Goal: Task Accomplishment & Management: Use online tool/utility

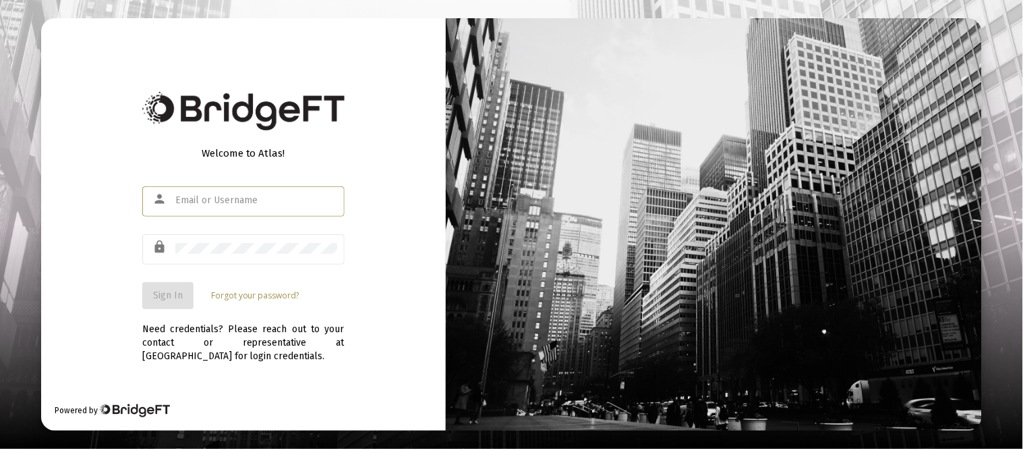
click at [285, 198] on input "text" at bounding box center [256, 200] width 162 height 11
type input "[EMAIL_ADDRESS][DOMAIN_NAME]"
click at [194, 256] on div at bounding box center [256, 247] width 162 height 33
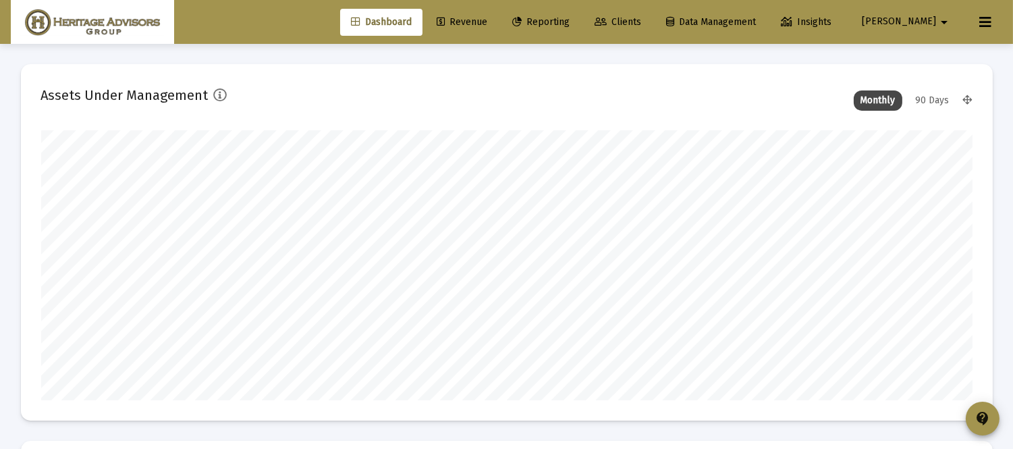
scroll to position [270, 501]
type input "[DATE]"
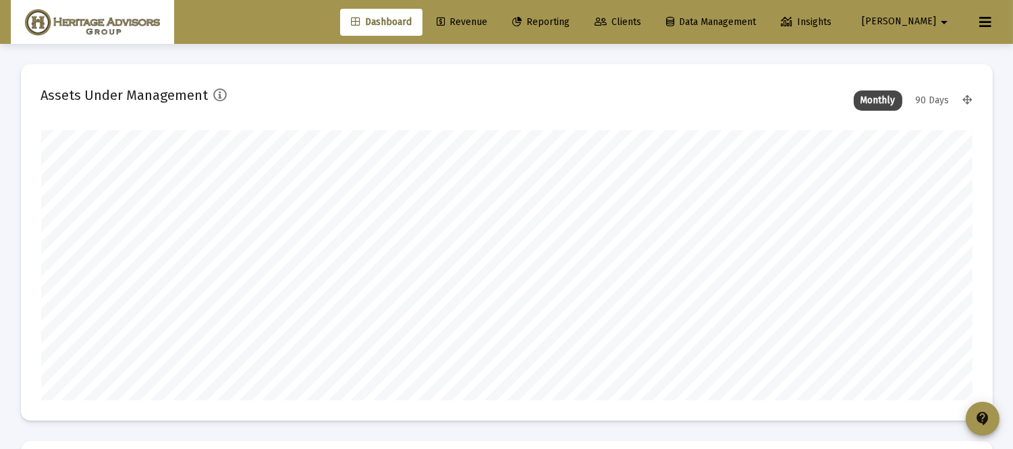
click at [651, 27] on link "Clients" at bounding box center [618, 22] width 68 height 27
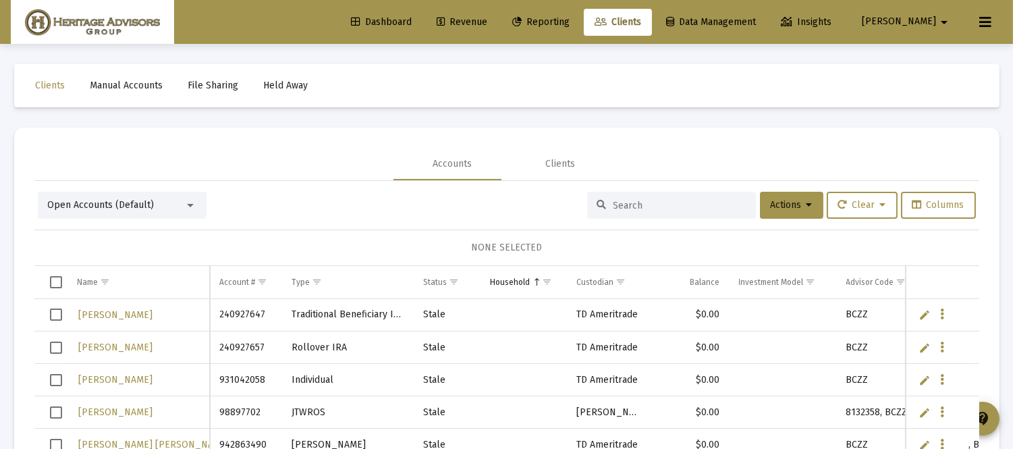
click at [614, 204] on input at bounding box center [679, 205] width 132 height 11
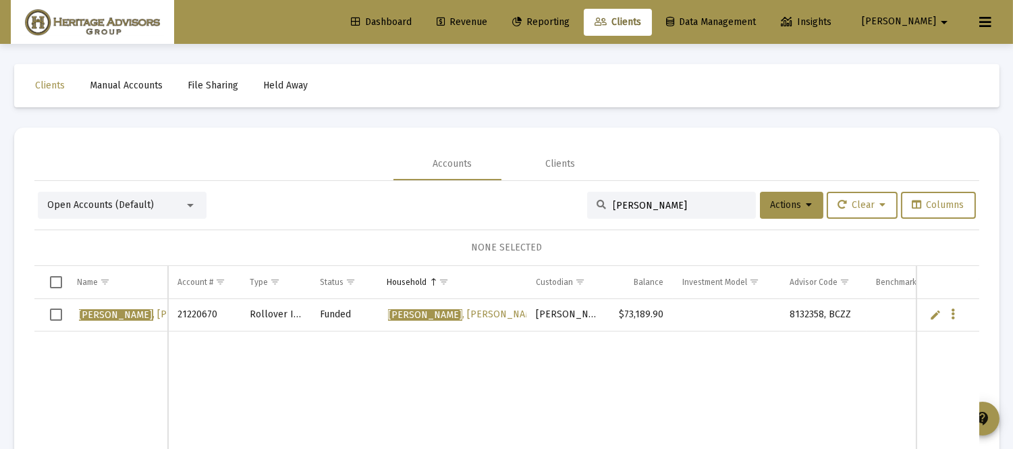
type input "[PERSON_NAME]"
click at [951, 317] on icon "Data grid" at bounding box center [953, 314] width 4 height 16
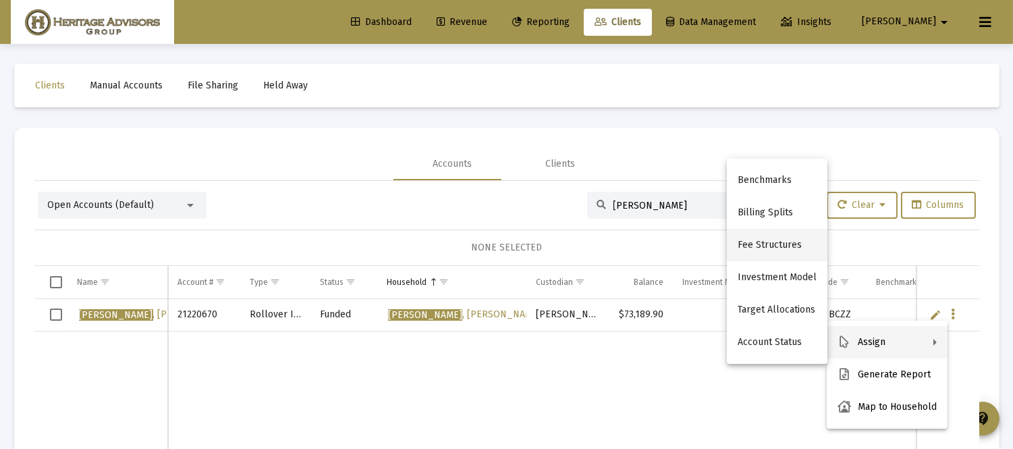
click at [764, 248] on button "Fee Structures" at bounding box center [777, 245] width 101 height 32
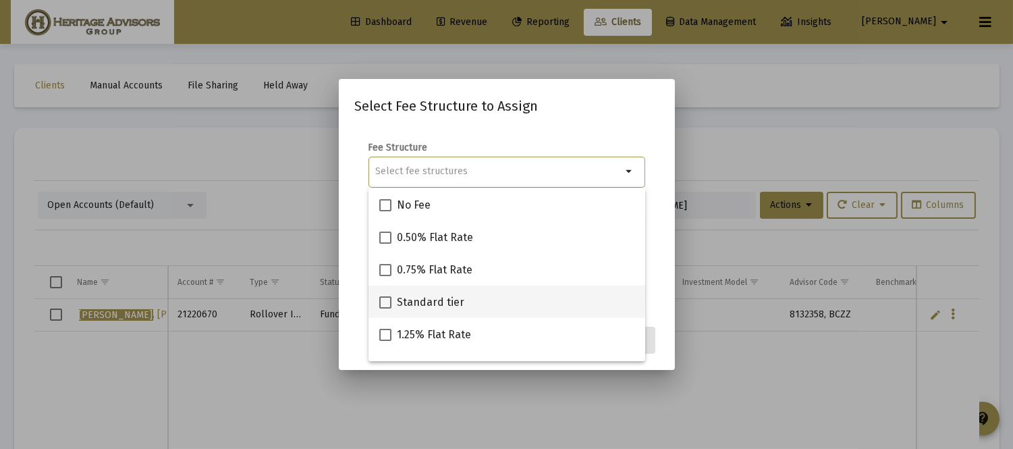
click at [386, 305] on span at bounding box center [385, 302] width 12 height 12
click at [385, 308] on input "Standard tier" at bounding box center [385, 308] width 1 height 1
checkbox input "true"
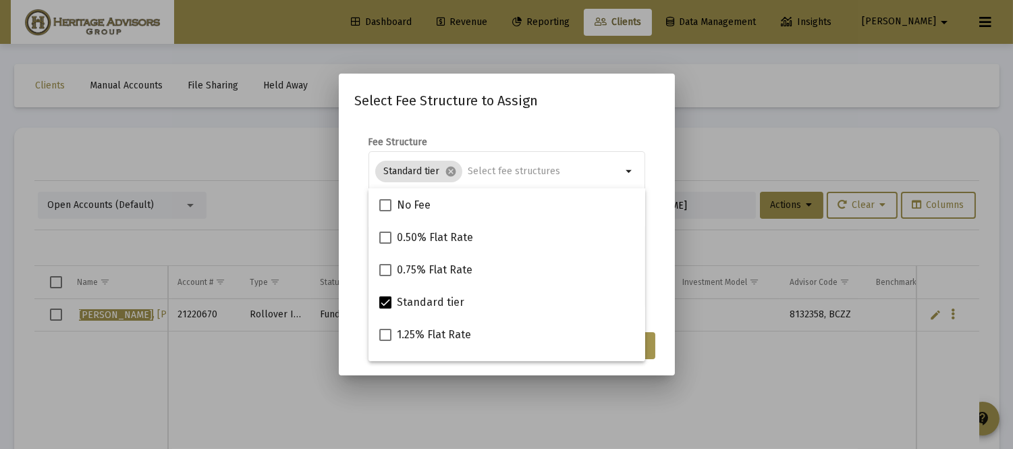
click at [664, 291] on mat-dialog-content "Fee Structure Standard tier cancel arrow_drop_down Notes You are assigning 1 ac…" at bounding box center [507, 223] width 336 height 202
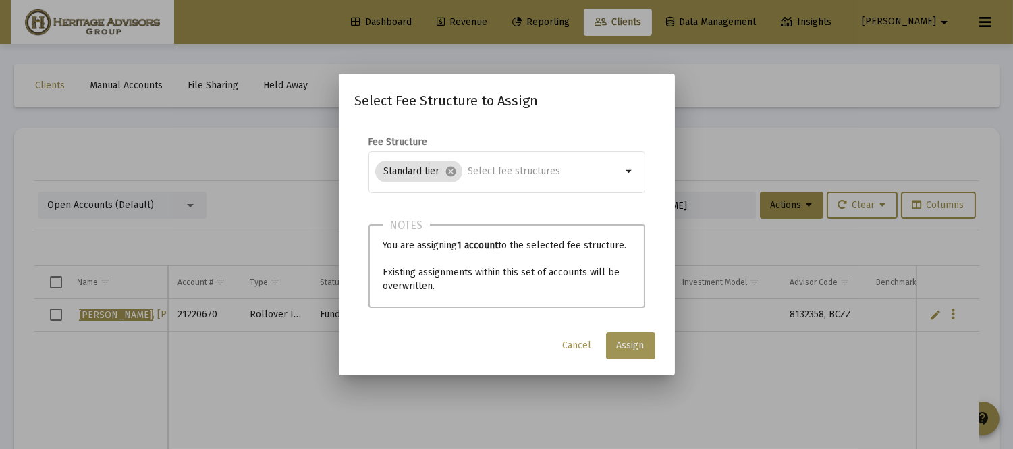
click at [637, 338] on button "Assign" at bounding box center [630, 345] width 49 height 27
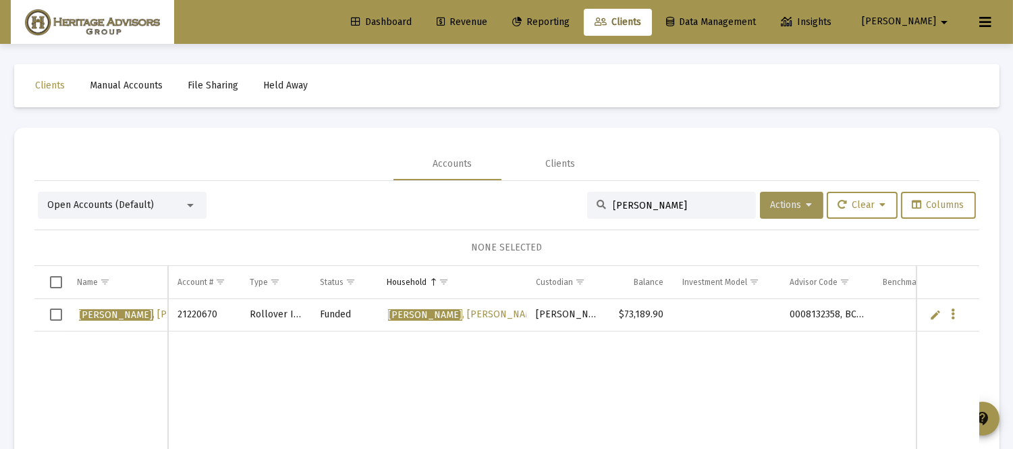
click at [770, 208] on span "Actions" at bounding box center [791, 204] width 42 height 11
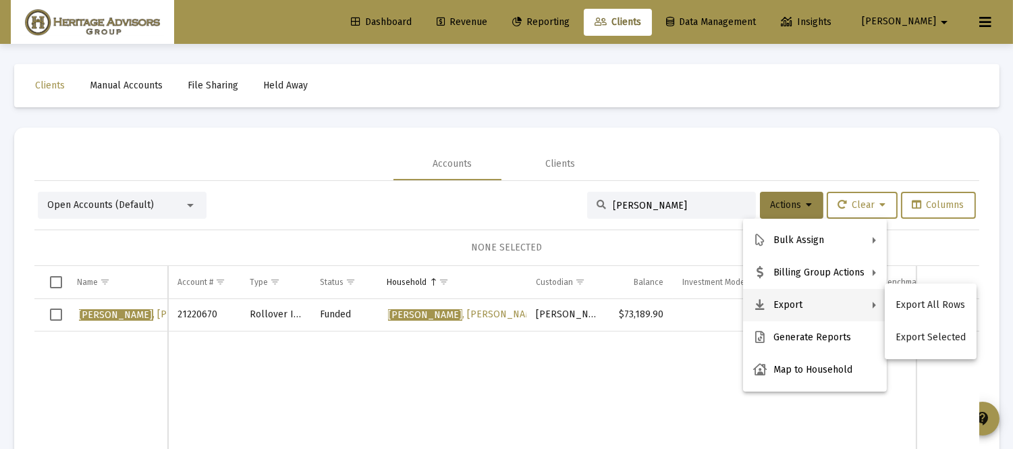
click at [663, 382] on div at bounding box center [506, 224] width 1013 height 449
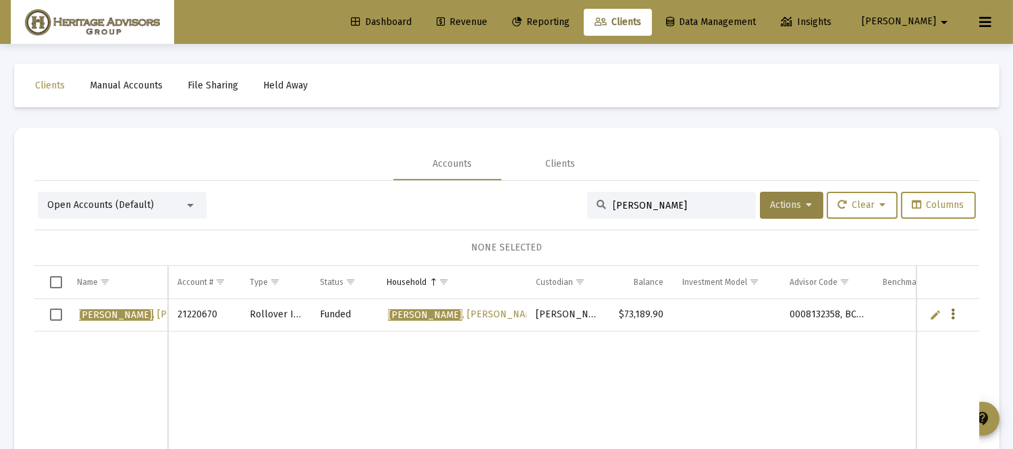
click at [951, 320] on icon "Data grid" at bounding box center [953, 314] width 4 height 16
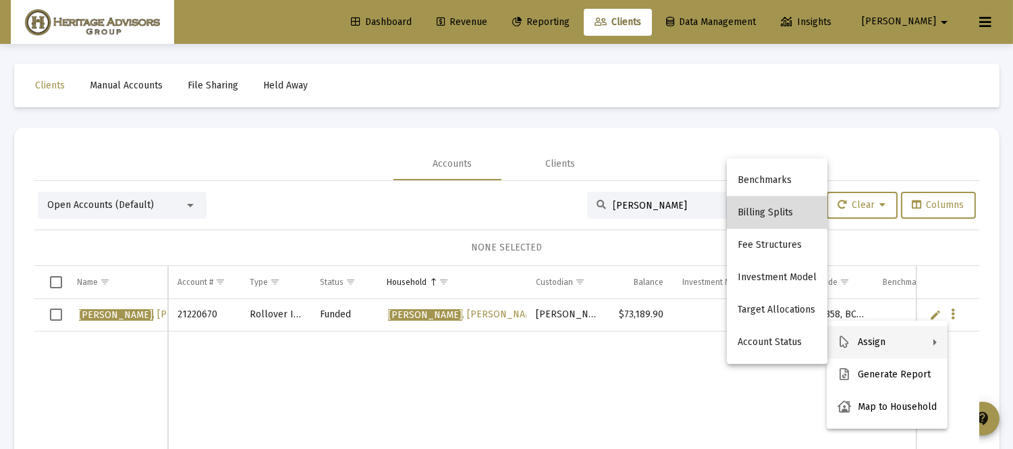
click at [790, 217] on button "Billing Splits" at bounding box center [777, 212] width 101 height 32
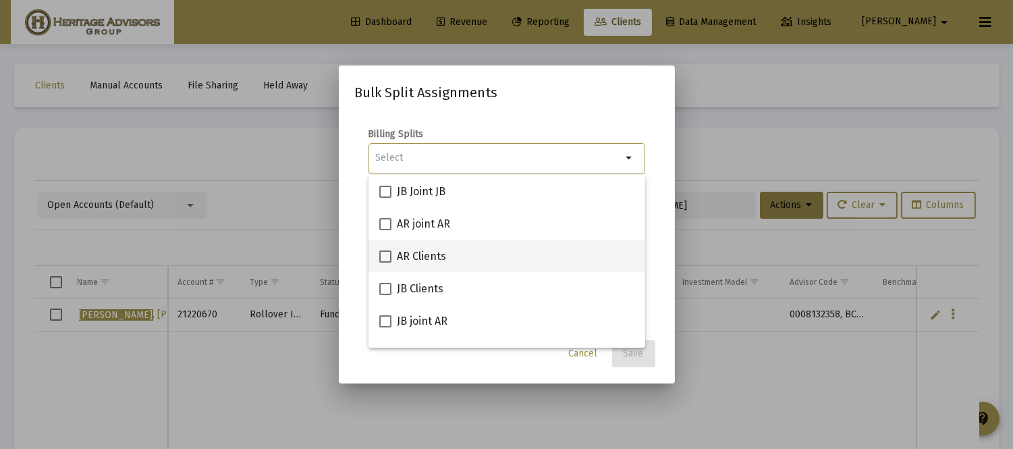
click at [385, 260] on span at bounding box center [385, 256] width 12 height 12
click at [385, 262] on input "AR Clients" at bounding box center [385, 262] width 1 height 1
checkbox input "true"
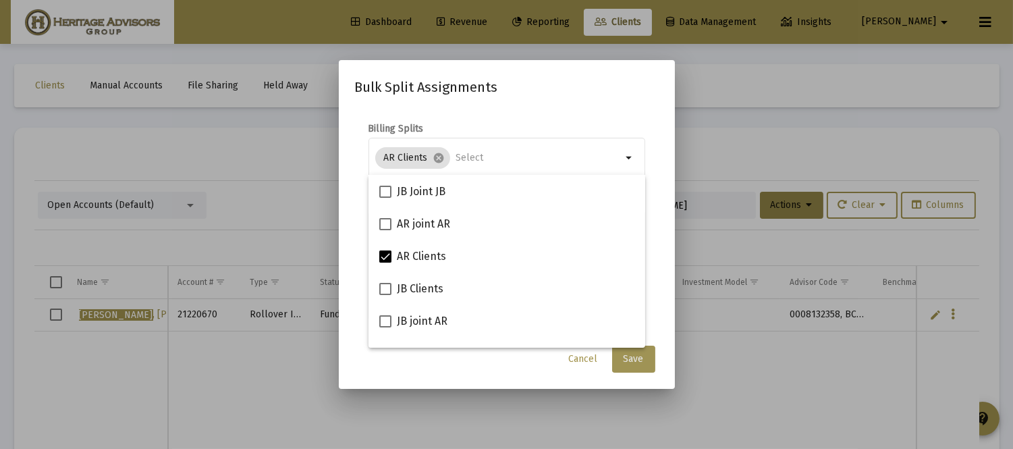
click at [635, 360] on span "Save" at bounding box center [633, 358] width 20 height 11
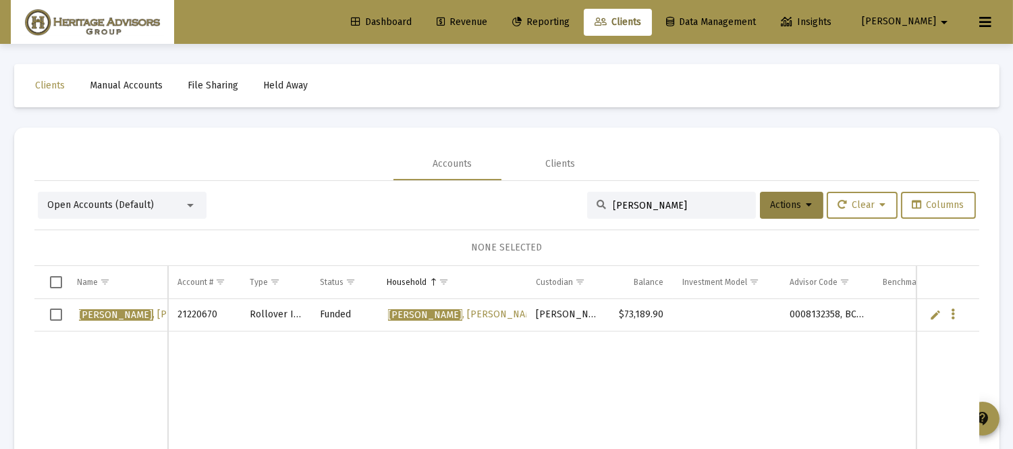
click at [487, 18] on span "Revenue" at bounding box center [461, 21] width 51 height 11
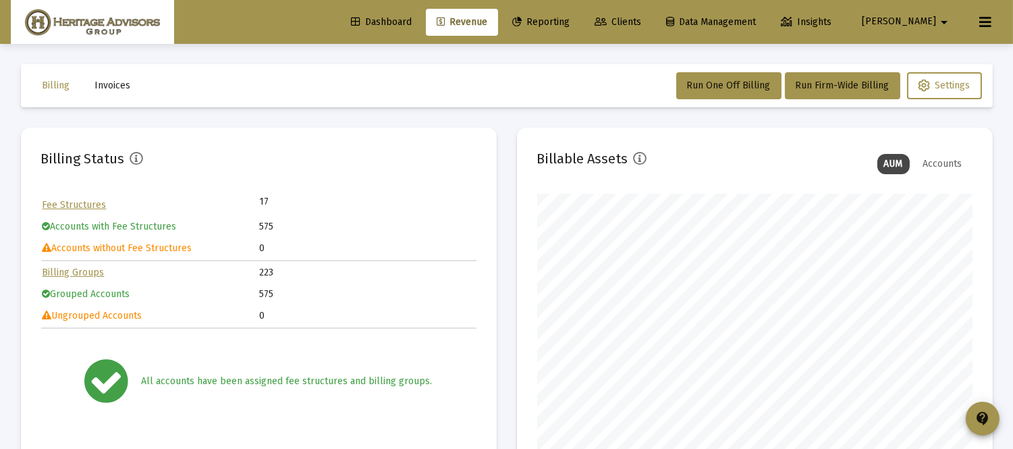
scroll to position [270, 434]
click at [826, 89] on span "Run Firm-Wide Billing" at bounding box center [842, 85] width 94 height 11
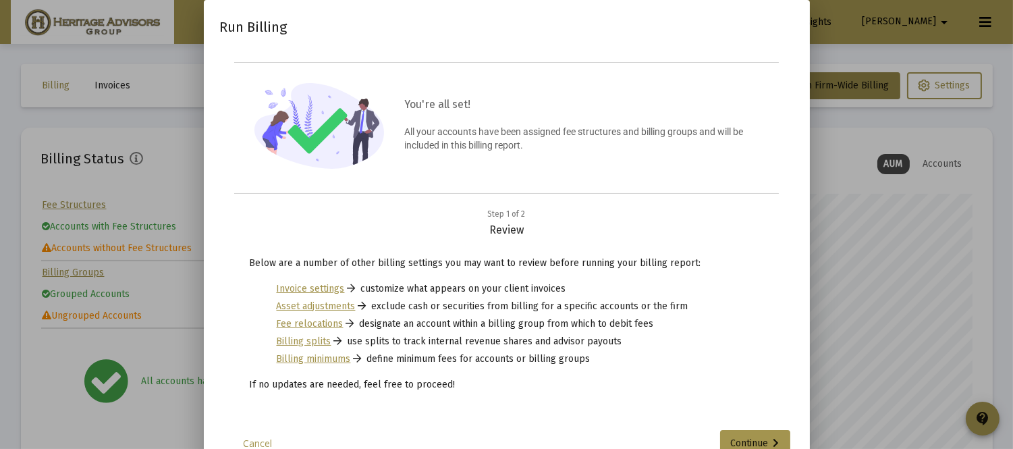
click at [891, 289] on div at bounding box center [506, 224] width 1013 height 449
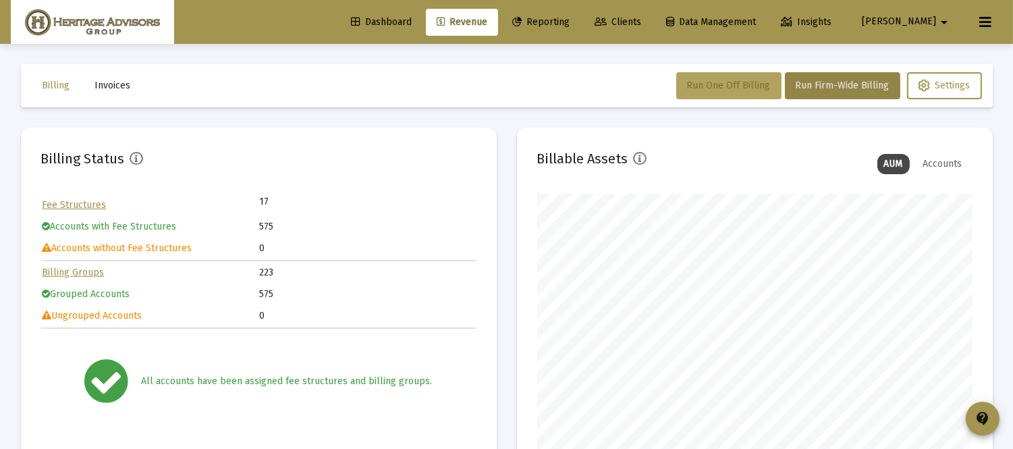
click at [716, 85] on span "Run One Off Billing" at bounding box center [729, 85] width 84 height 11
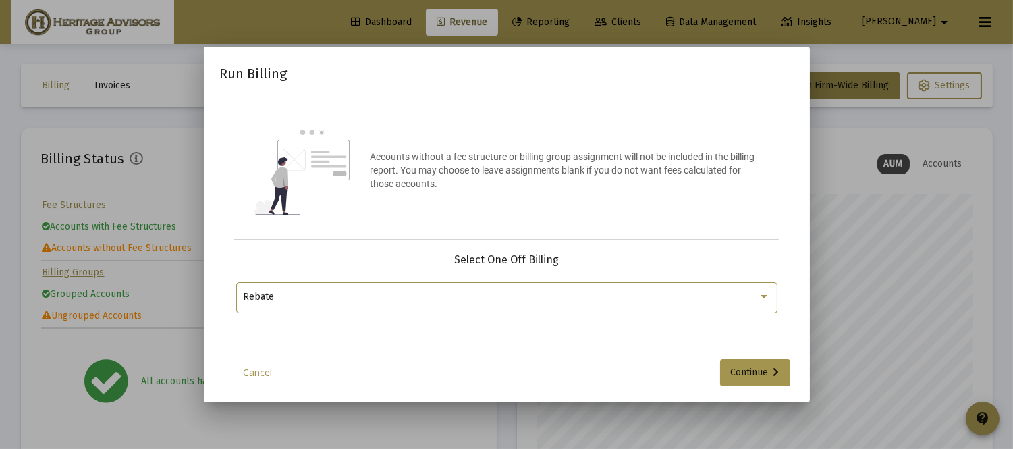
click at [596, 293] on div "Rebate" at bounding box center [500, 296] width 515 height 11
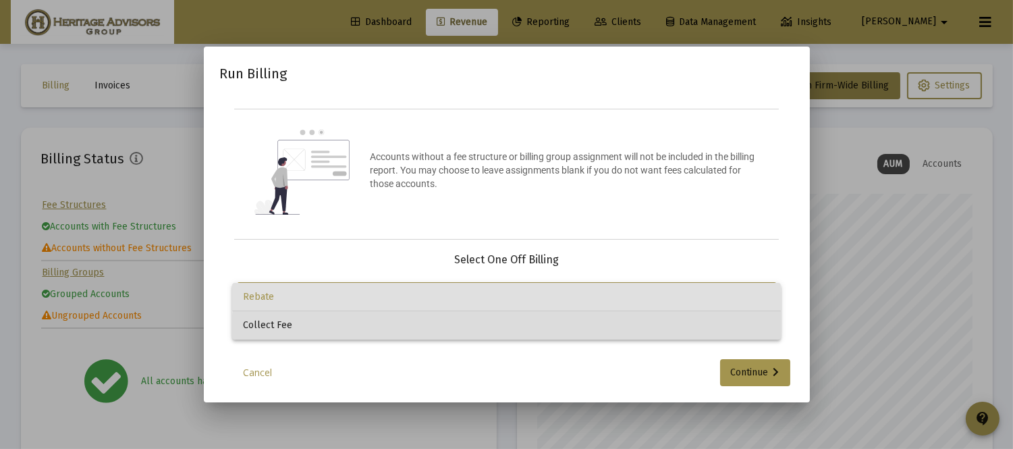
click at [559, 335] on span "Collect Fee" at bounding box center [506, 325] width 527 height 28
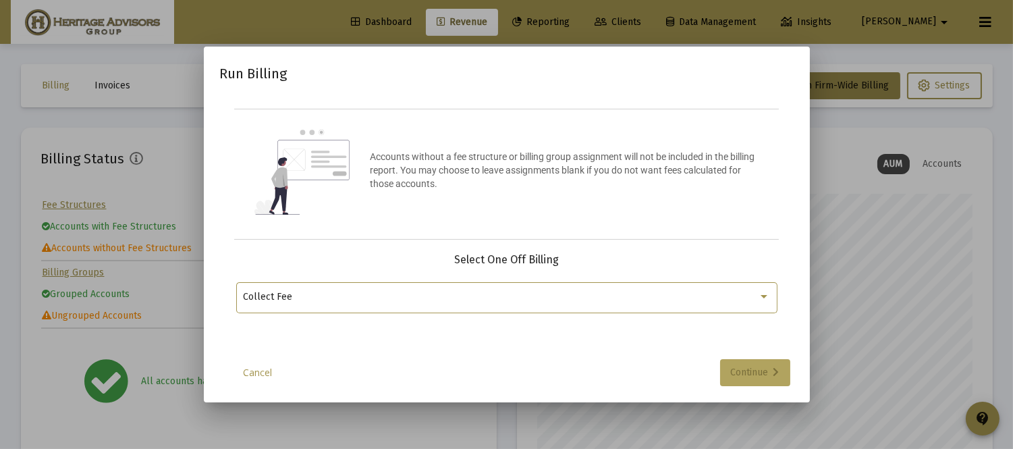
click at [743, 370] on div "Continue" at bounding box center [755, 372] width 49 height 27
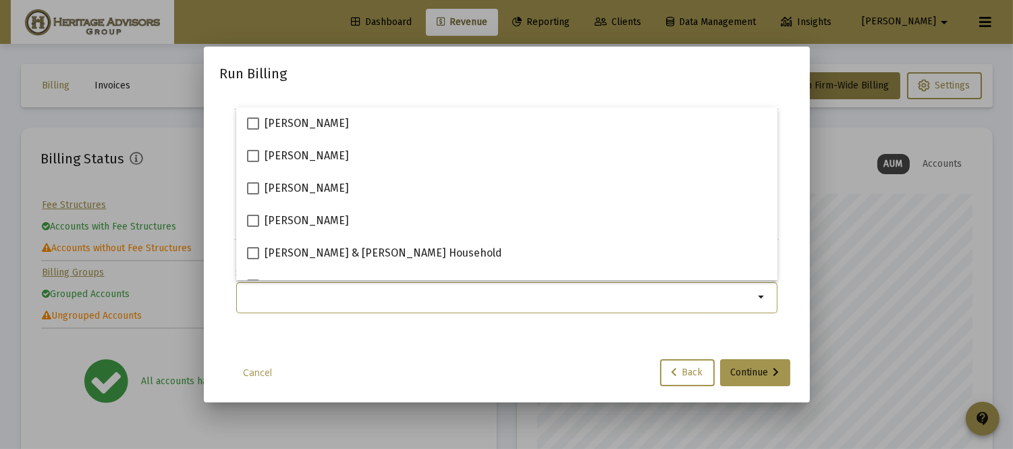
click at [698, 297] on input "Selection" at bounding box center [498, 296] width 511 height 11
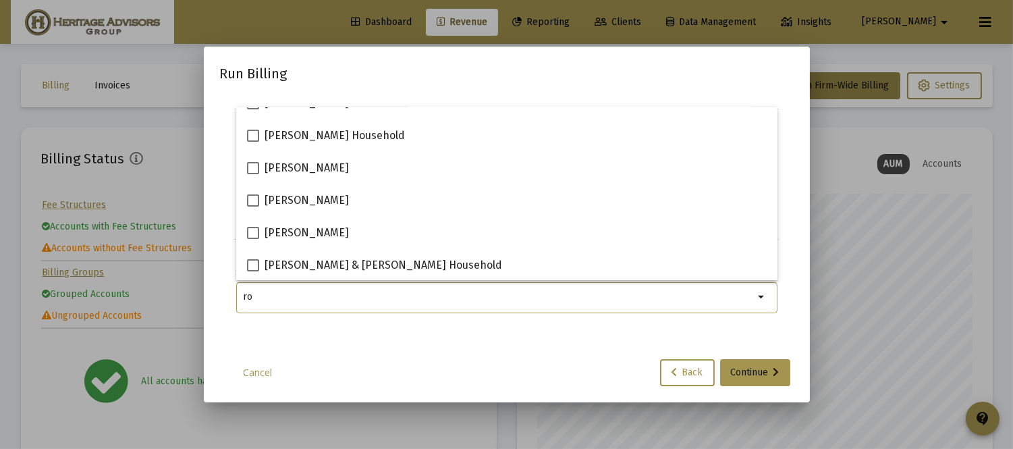
scroll to position [0, 0]
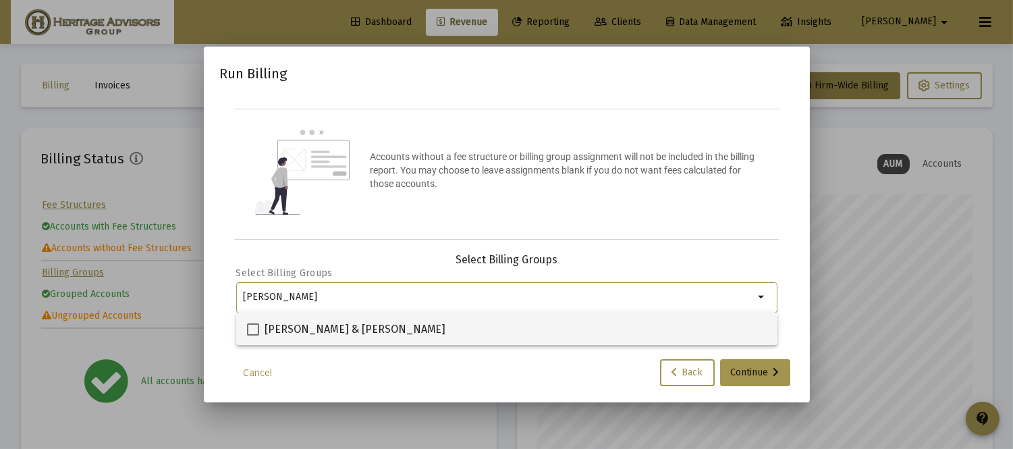
type input "[PERSON_NAME]"
click at [254, 332] on span at bounding box center [253, 329] width 12 height 12
click at [253, 335] on input "[PERSON_NAME] & [PERSON_NAME]" at bounding box center [252, 335] width 1 height 1
checkbox input "true"
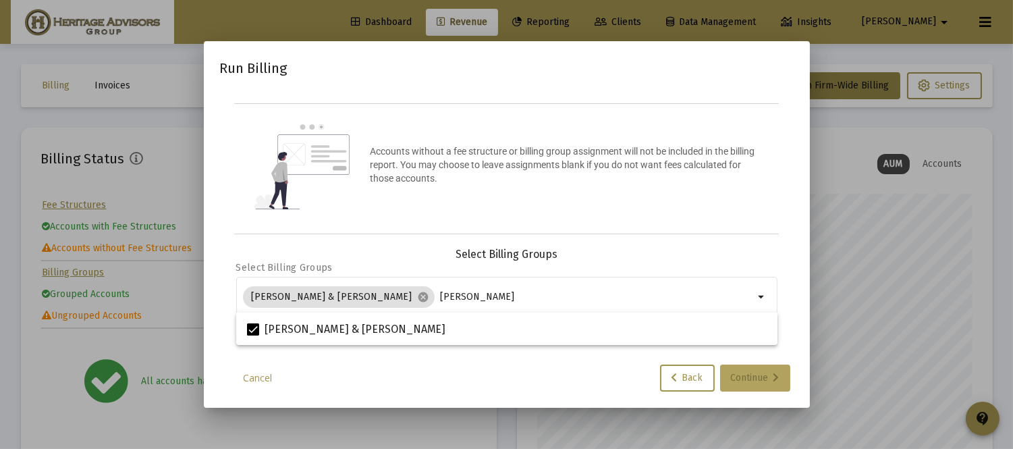
click at [740, 378] on div "Continue" at bounding box center [755, 377] width 49 height 27
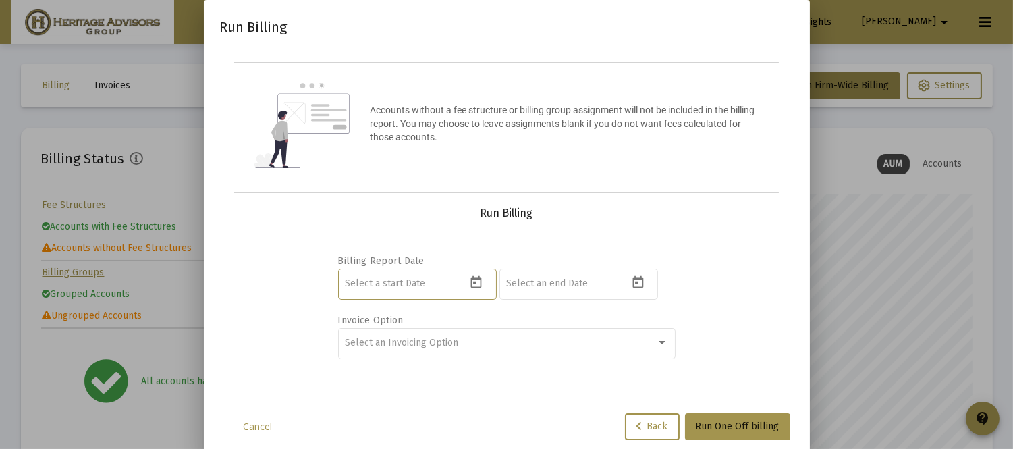
click at [382, 287] on input at bounding box center [405, 283] width 121 height 11
click at [476, 284] on icon "Open calendar" at bounding box center [476, 282] width 14 height 14
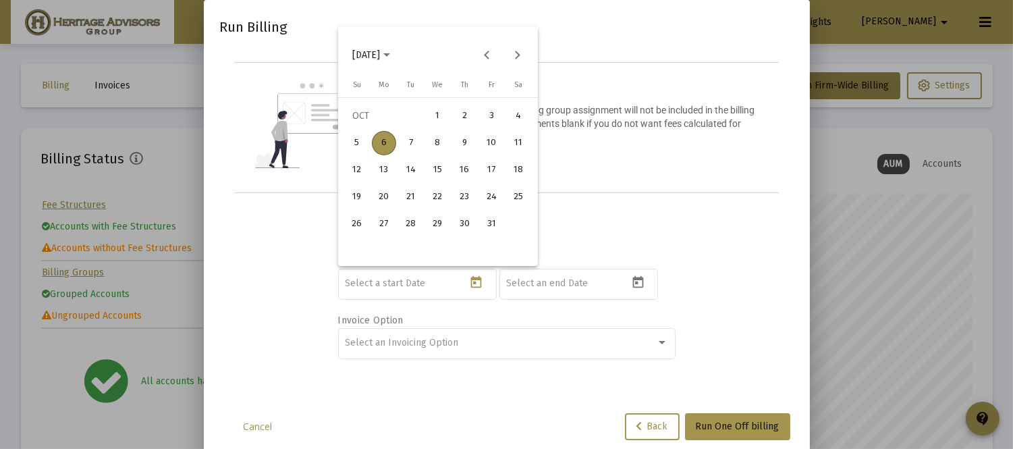
drag, startPoint x: 432, startPoint y: 120, endPoint x: 438, endPoint y: 128, distance: 10.1
click at [434, 123] on div "1" at bounding box center [438, 116] width 24 height 24
type input "[DATE]"
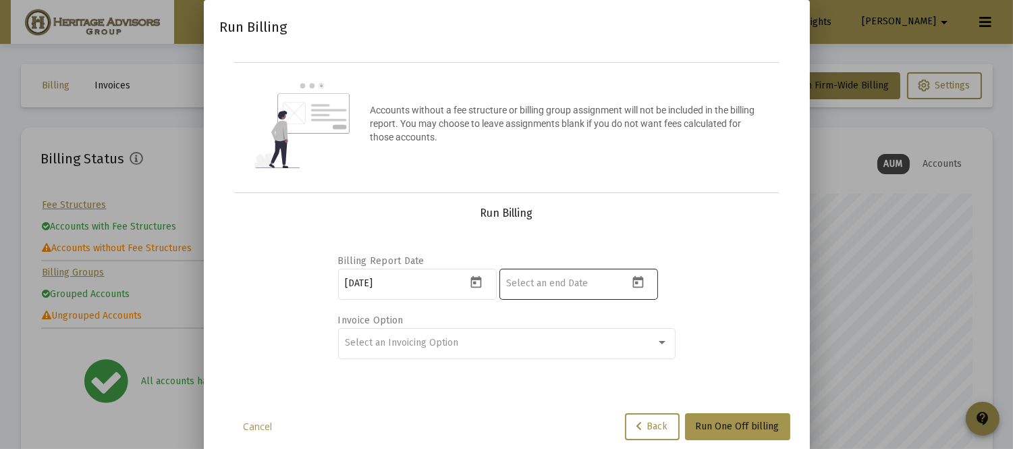
click at [551, 273] on div at bounding box center [566, 282] width 121 height 33
click at [634, 277] on icon "Open calendar" at bounding box center [637, 282] width 11 height 12
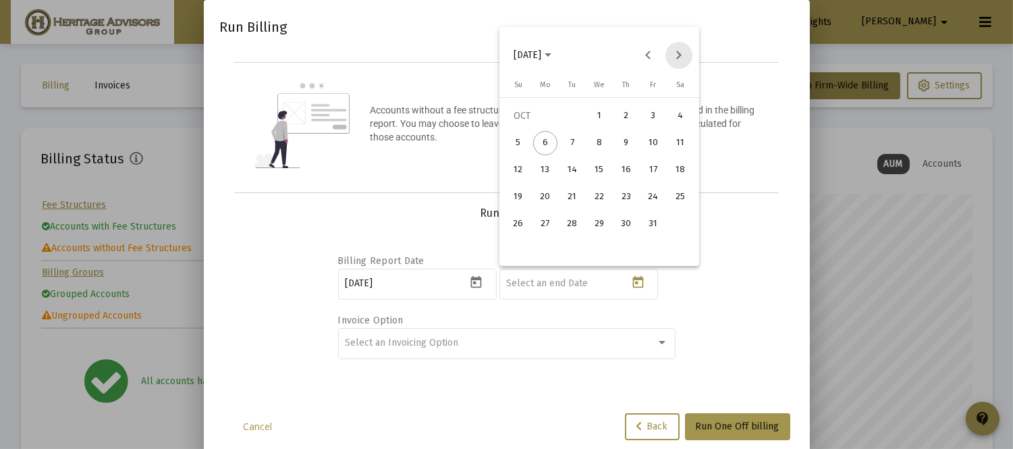
click at [685, 53] on button "Next month" at bounding box center [678, 55] width 27 height 27
click at [592, 246] on div "31" at bounding box center [599, 251] width 24 height 24
type input "[DATE]"
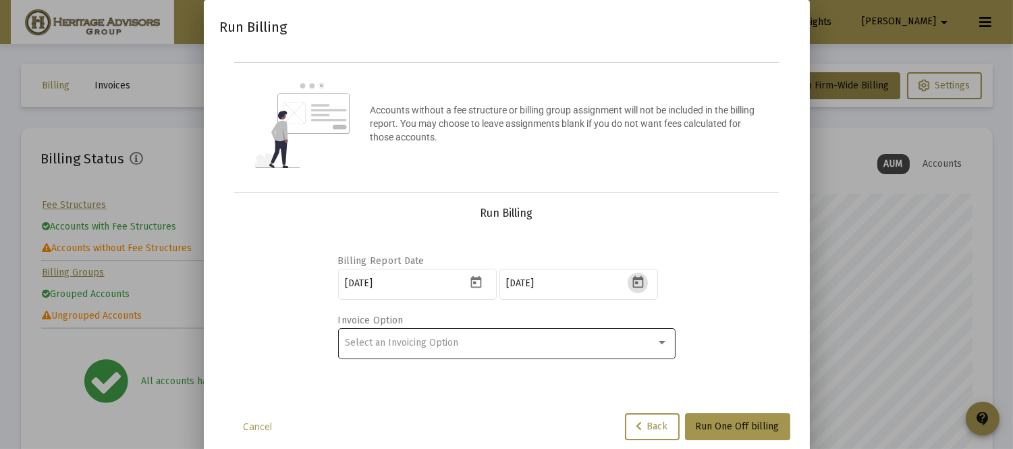
click at [399, 340] on span "Select an Invoicing Option" at bounding box center [401, 342] width 113 height 11
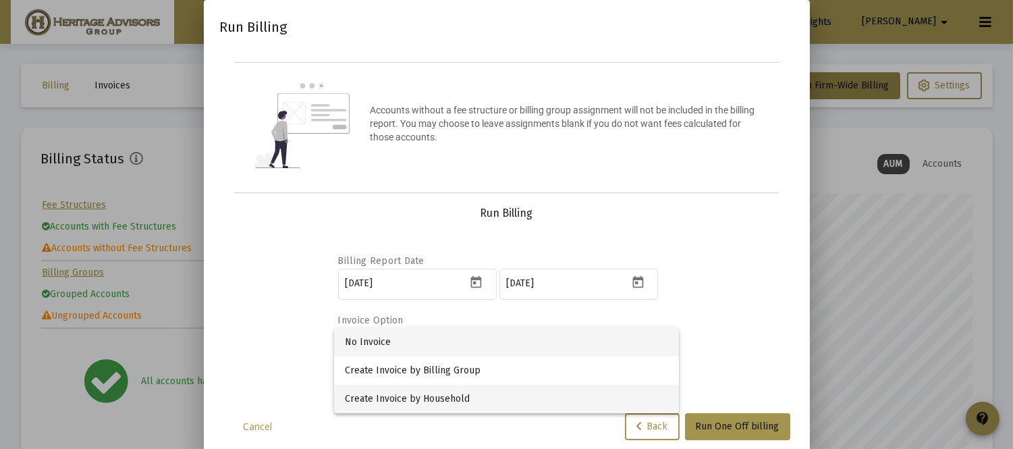
click at [421, 395] on span "Create Invoice by Household" at bounding box center [506, 399] width 323 height 28
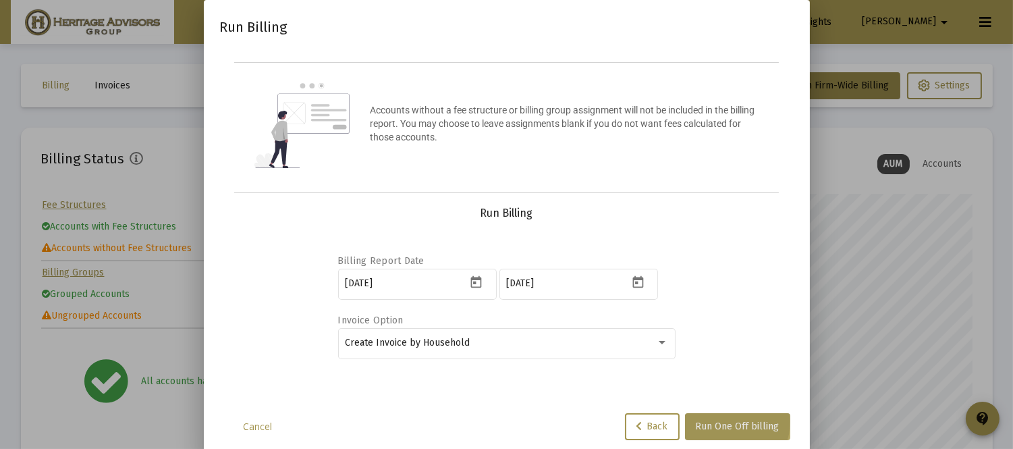
click at [725, 420] on span "Run One Off billing" at bounding box center [738, 425] width 84 height 11
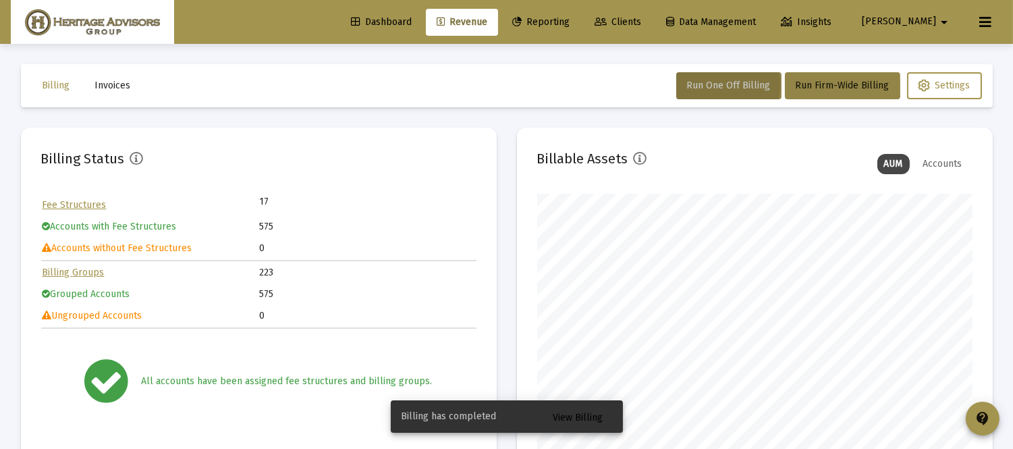
click at [571, 419] on span "View Billing" at bounding box center [578, 417] width 50 height 11
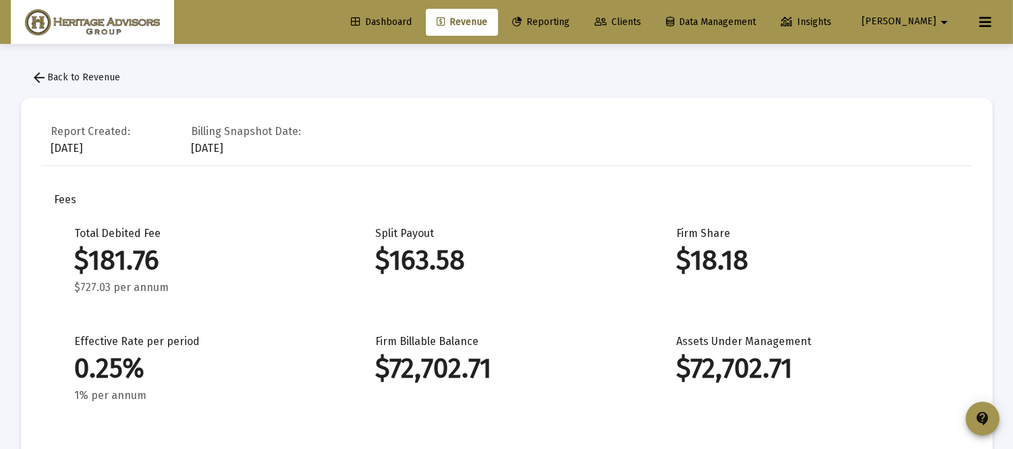
click at [79, 76] on span "arrow_back Back to Revenue" at bounding box center [76, 77] width 89 height 11
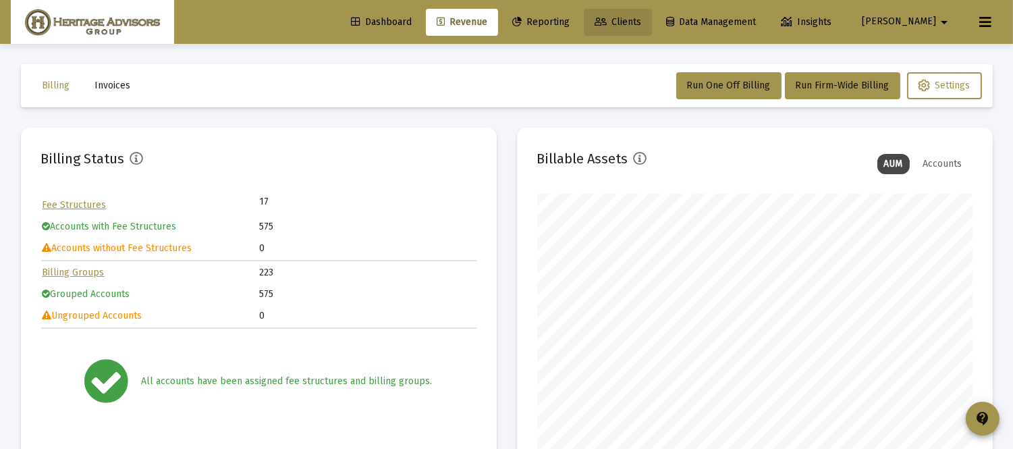
click at [652, 9] on link "Clients" at bounding box center [618, 22] width 68 height 27
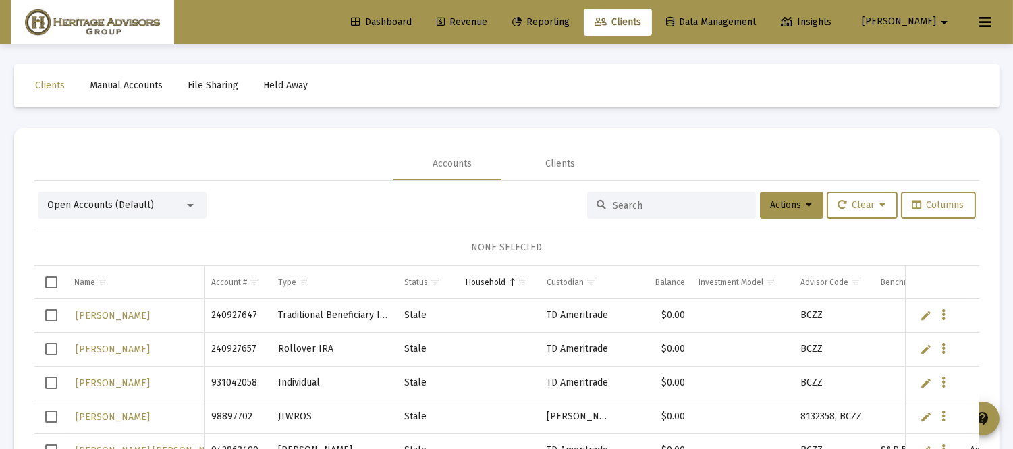
click at [613, 207] on input at bounding box center [679, 205] width 132 height 11
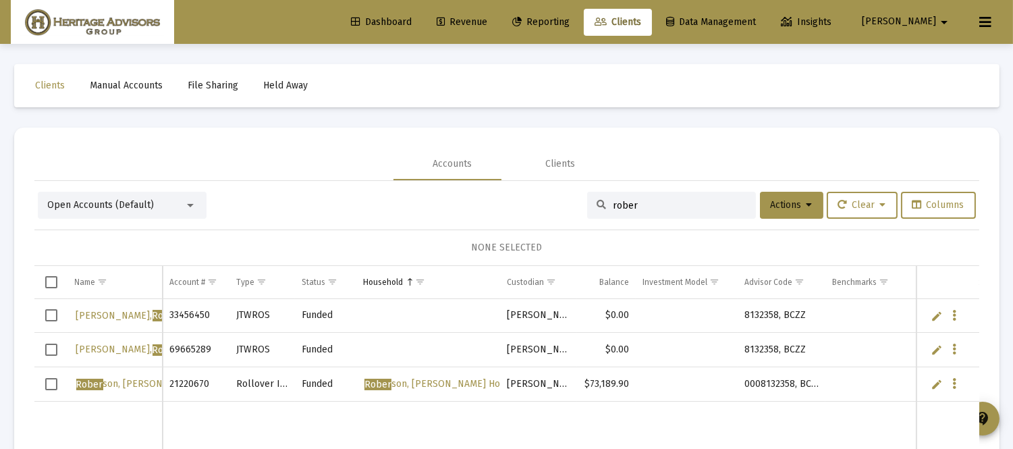
type input "rober"
click at [487, 22] on span "Revenue" at bounding box center [461, 21] width 51 height 11
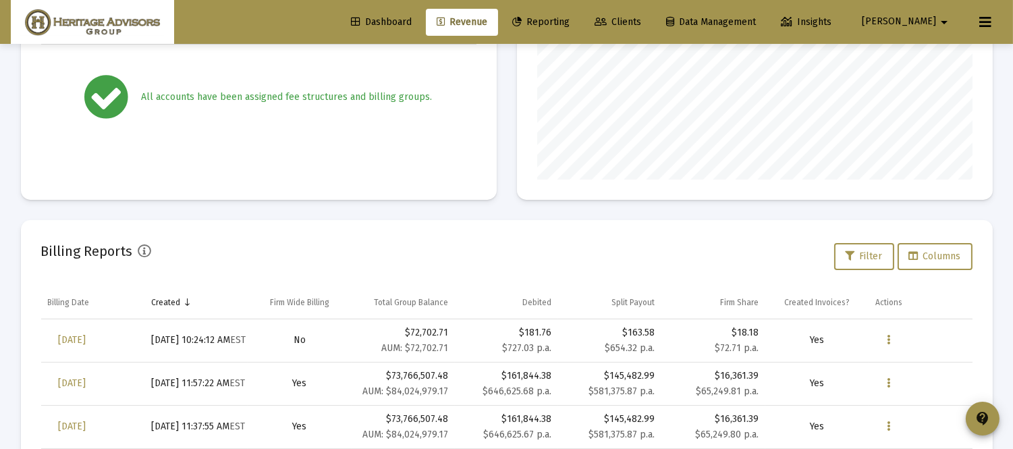
scroll to position [282, 0]
